Goal: Task Accomplishment & Management: Use online tool/utility

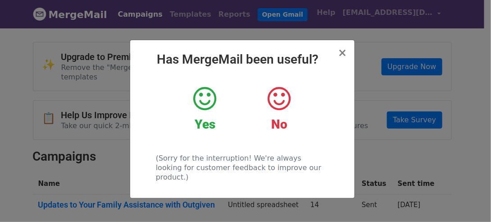
click at [203, 98] on icon at bounding box center [204, 98] width 23 height 27
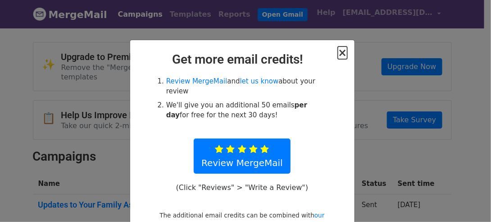
click at [340, 53] on span "×" at bounding box center [342, 52] width 9 height 13
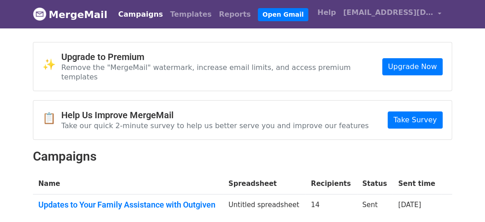
click at [132, 14] on link "Campaigns" at bounding box center [140, 14] width 52 height 18
click at [258, 13] on link "Open Gmail" at bounding box center [283, 14] width 50 height 13
click at [77, 12] on link "MergeMail" at bounding box center [70, 14] width 74 height 19
